Goal: Transaction & Acquisition: Purchase product/service

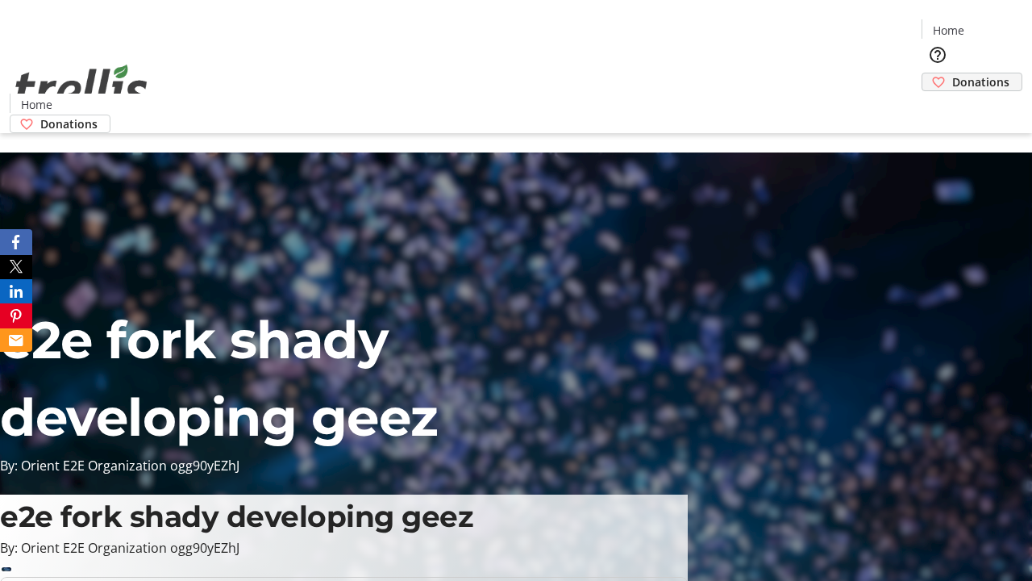
click at [953, 73] on span "Donations" at bounding box center [981, 81] width 57 height 17
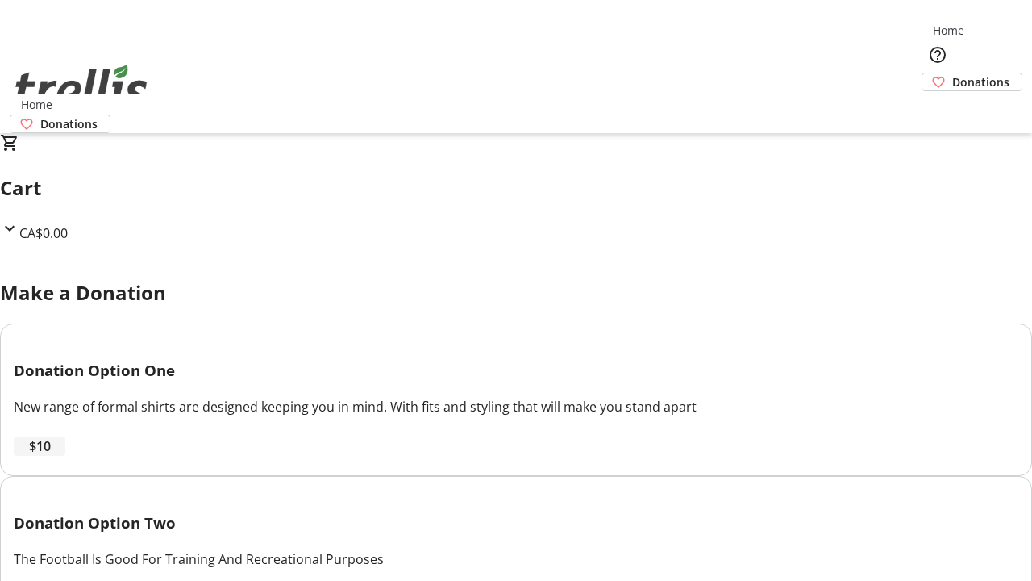
click at [51, 456] on span "$10" at bounding box center [40, 445] width 22 height 19
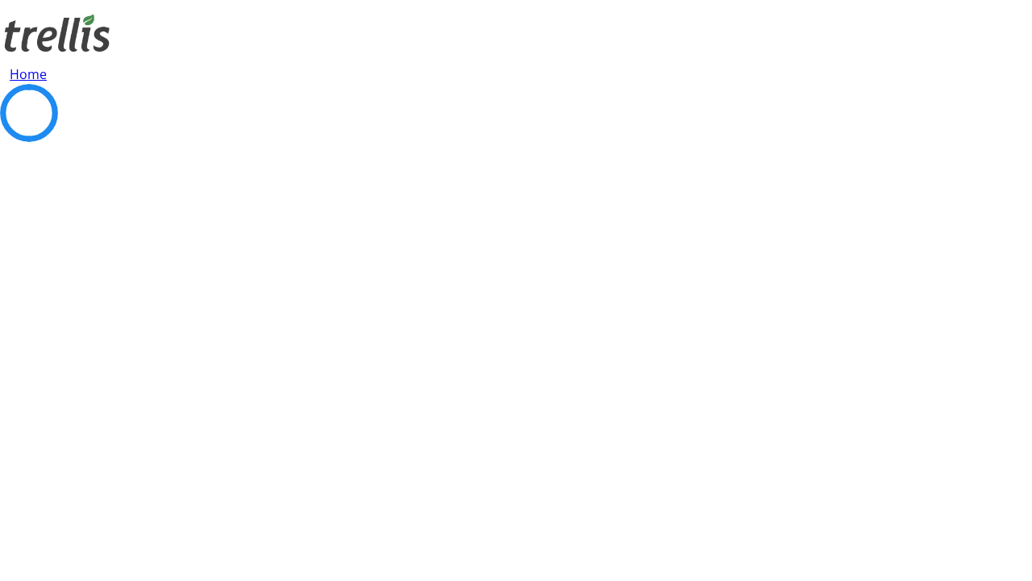
select select "CA"
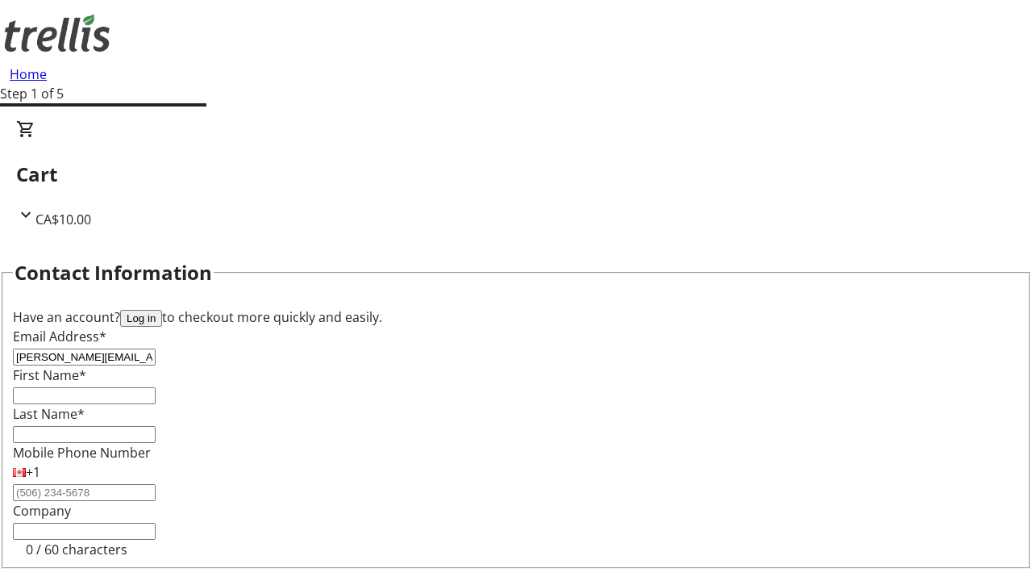
type input "[PERSON_NAME][EMAIL_ADDRESS][DOMAIN_NAME]"
type input "[PERSON_NAME]"
type input "Will"
type input "[STREET_ADDRESS][PERSON_NAME]"
type input "Kelowna"
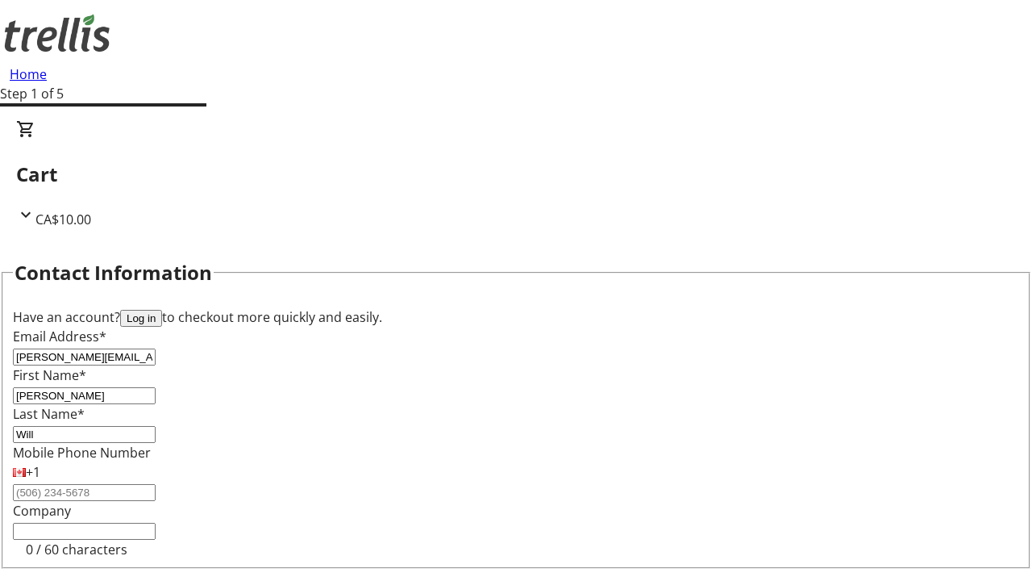
select select "BC"
type input "Kelowna"
type input "V1Y 0C2"
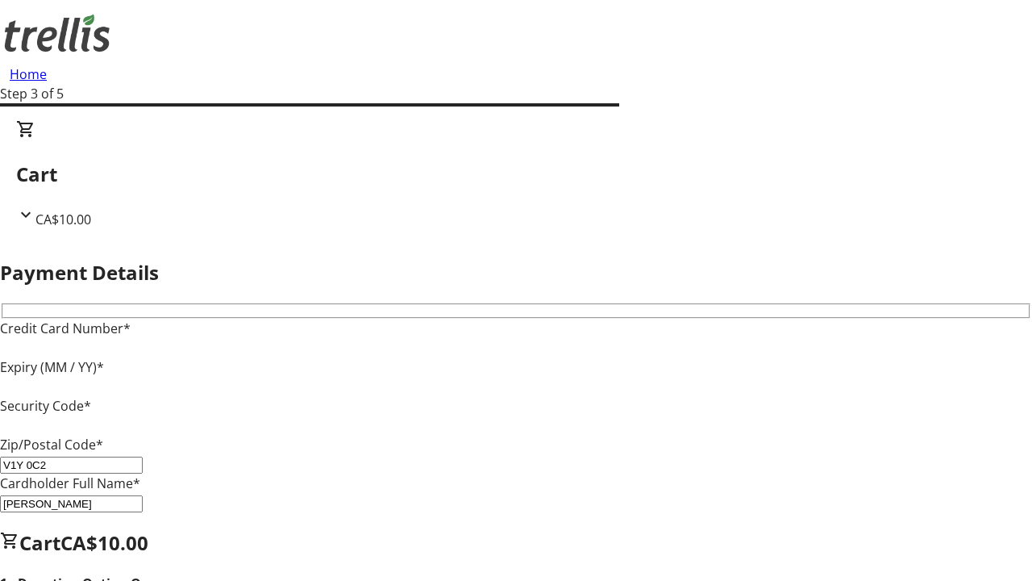
type input "V1Y 0C2"
